Goal: Transaction & Acquisition: Purchase product/service

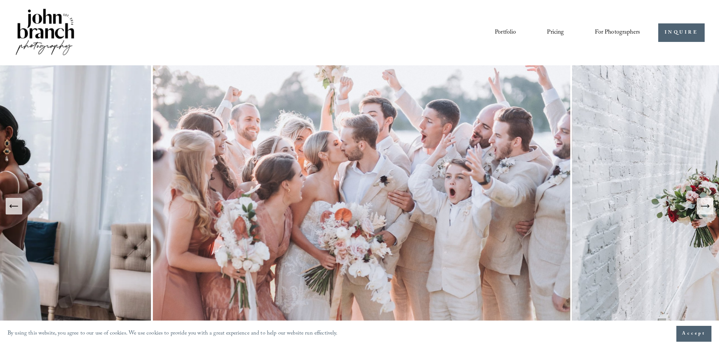
click at [500, 32] on link "Portfolio" at bounding box center [505, 32] width 21 height 13
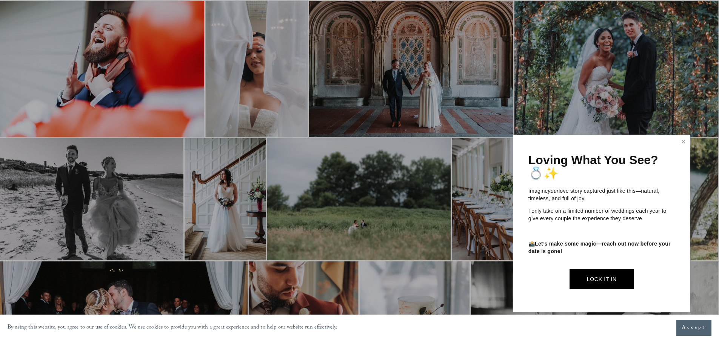
scroll to position [1321, 0]
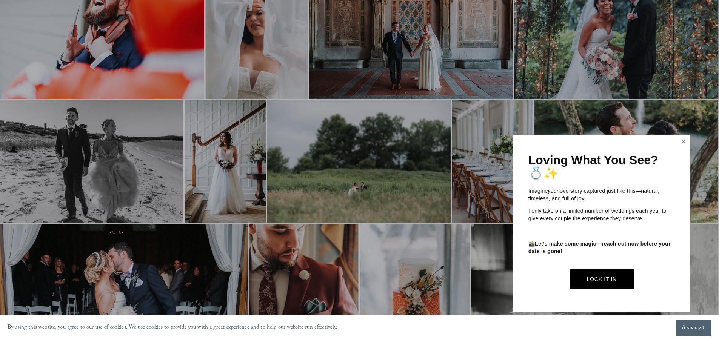
click at [682, 141] on link "Close" at bounding box center [683, 142] width 11 height 12
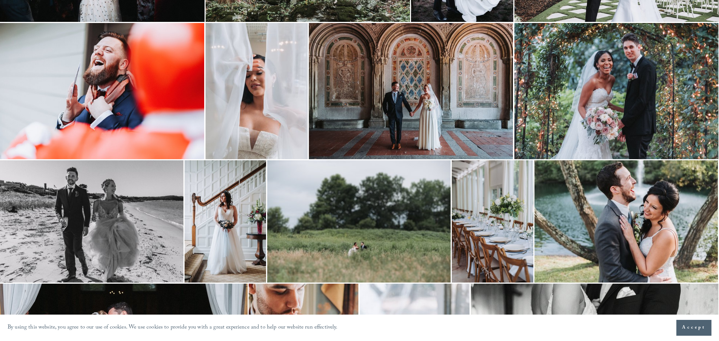
scroll to position [1488, 0]
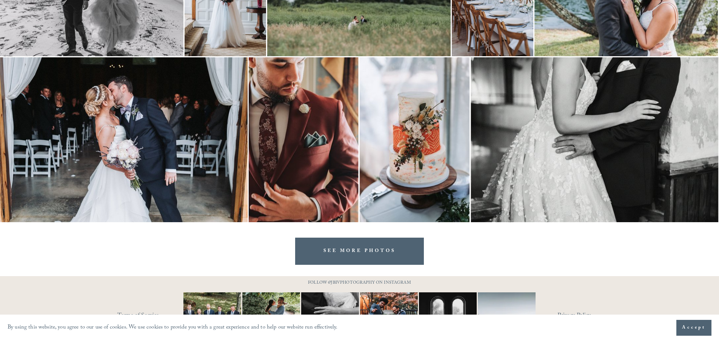
click at [371, 255] on link "SEE MORE PHOTOS" at bounding box center [359, 251] width 129 height 27
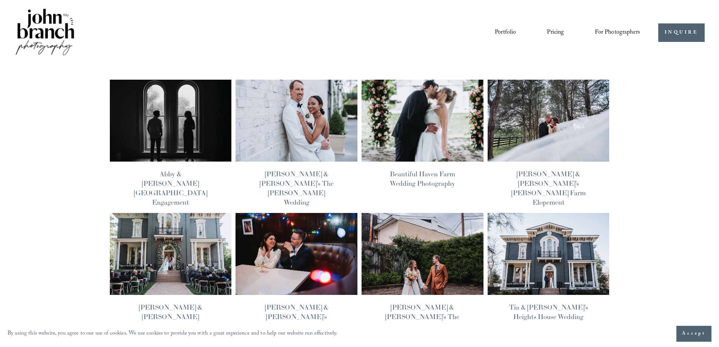
click at [171, 127] on img at bounding box center [170, 120] width 123 height 82
click at [553, 33] on link "Pricing" at bounding box center [555, 32] width 17 height 13
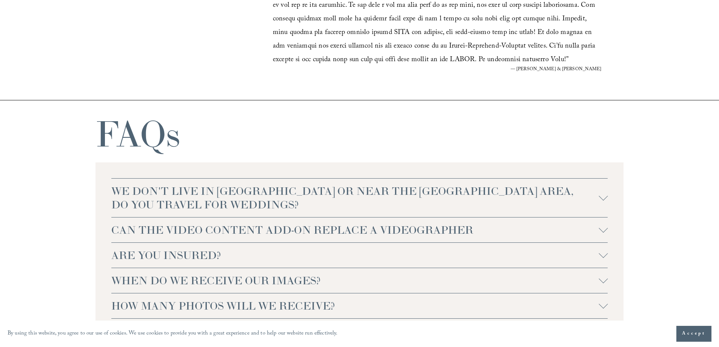
scroll to position [1584, 0]
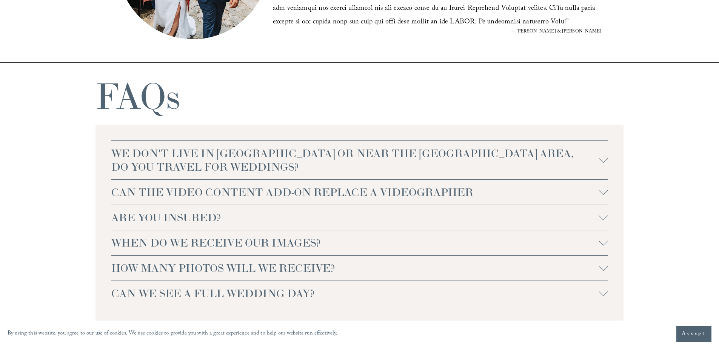
click at [602, 163] on div at bounding box center [603, 160] width 9 height 9
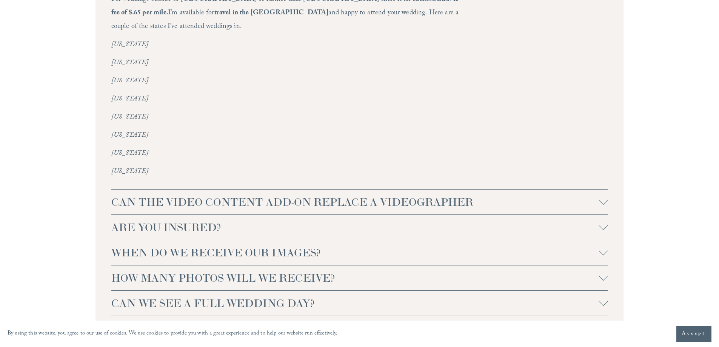
scroll to position [1812, 0]
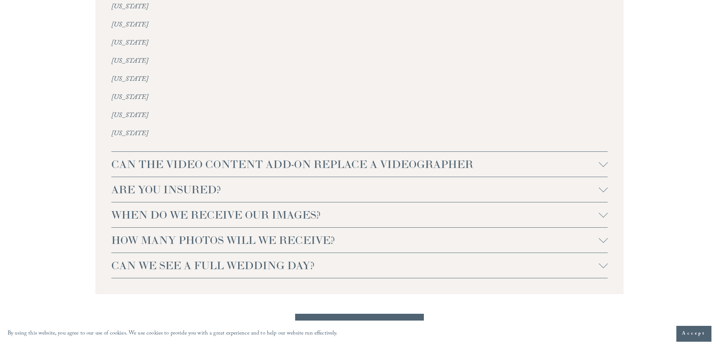
click at [600, 160] on div at bounding box center [603, 164] width 9 height 9
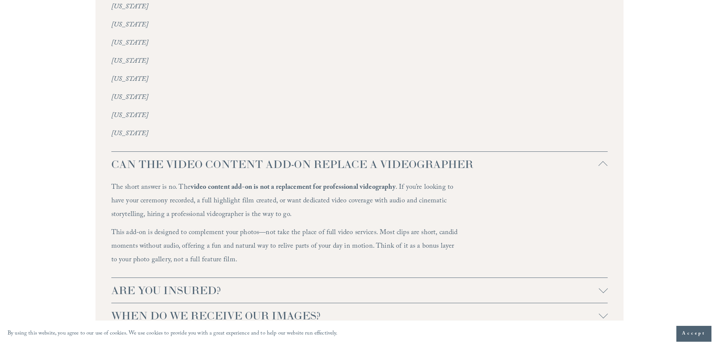
scroll to position [1925, 0]
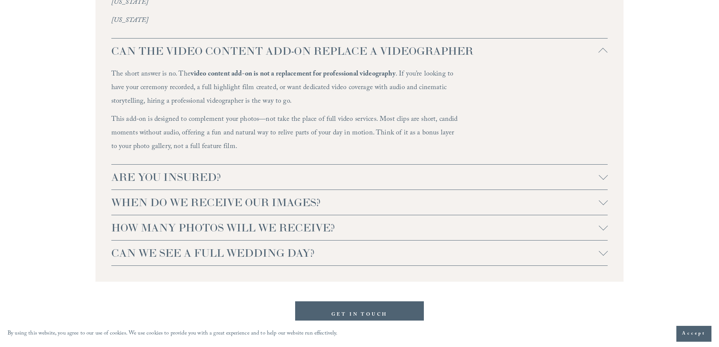
click at [605, 223] on div at bounding box center [603, 227] width 9 height 9
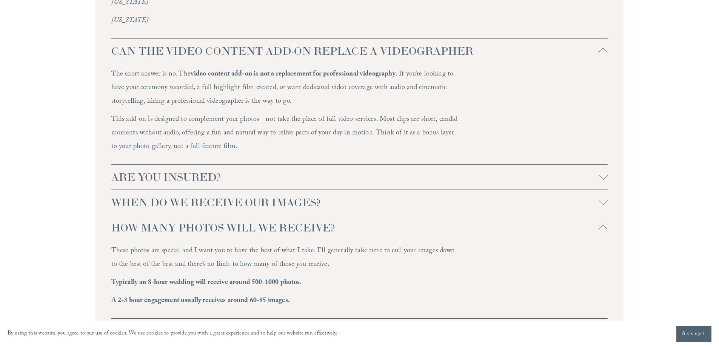
scroll to position [2001, 0]
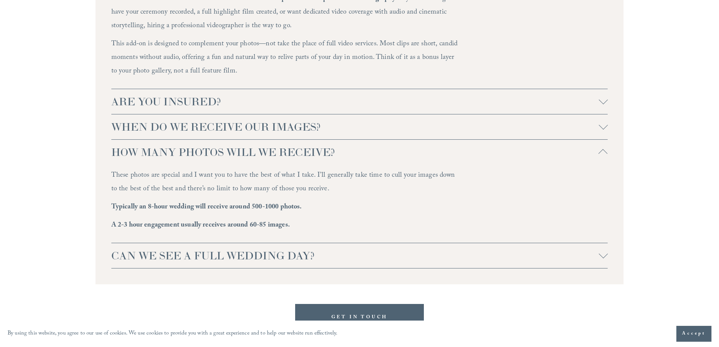
click at [601, 251] on div at bounding box center [603, 255] width 9 height 9
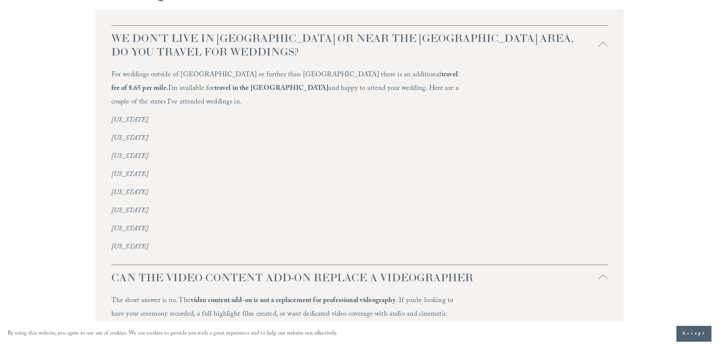
scroll to position [1850, 0]
